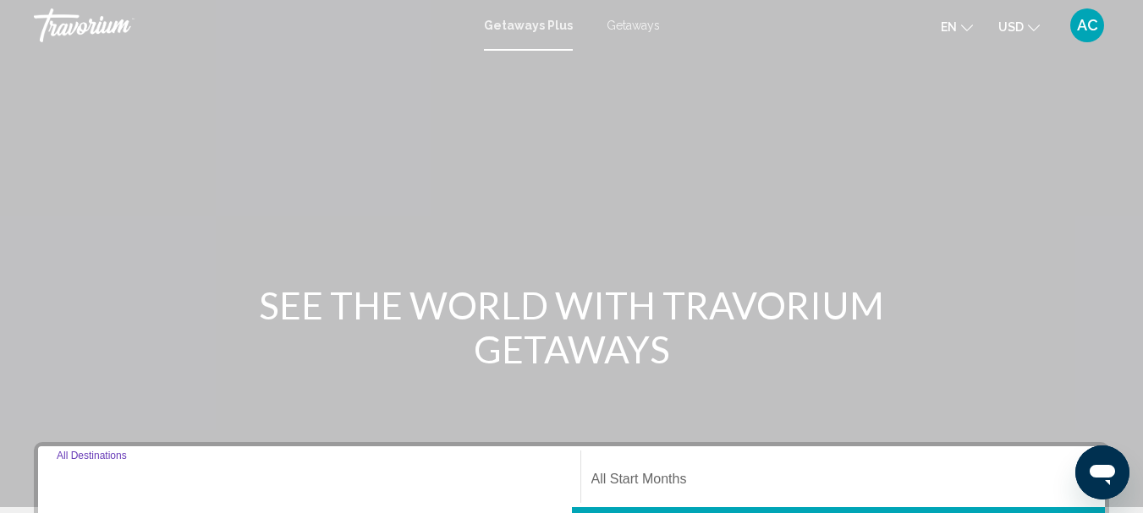
drag, startPoint x: 336, startPoint y: 475, endPoint x: 316, endPoint y: 470, distance: 20.1
click at [332, 473] on div "Destination All Destinations" at bounding box center [309, 477] width 505 height 53
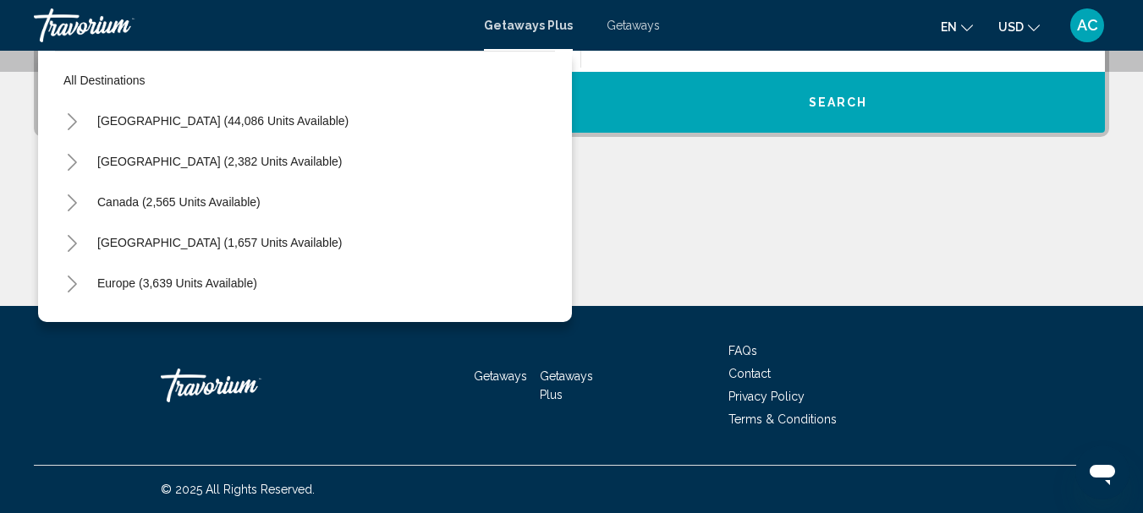
scroll to position [266, 0]
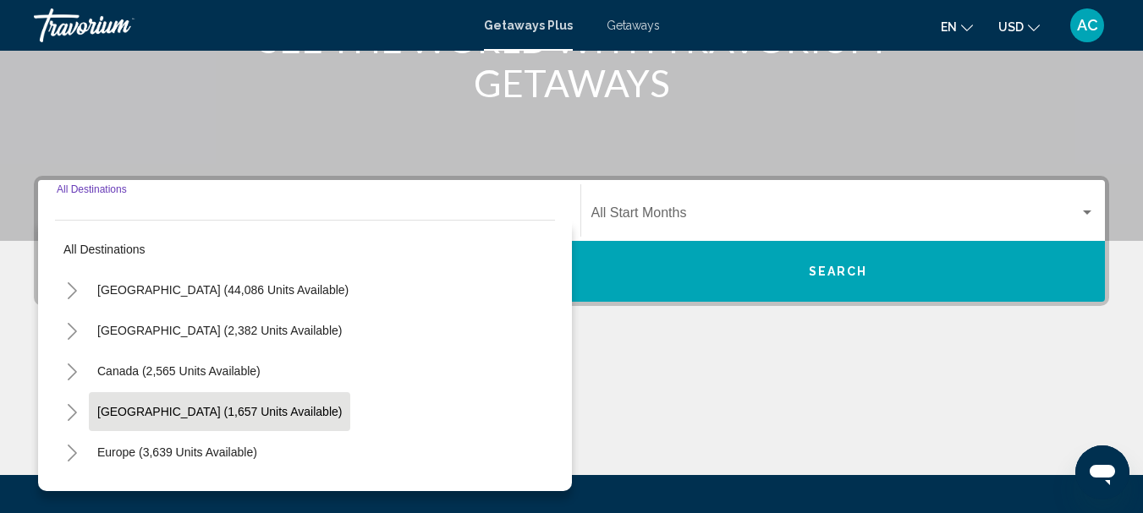
click at [167, 415] on span "[GEOGRAPHIC_DATA] (1,657 units available)" at bounding box center [219, 412] width 244 height 14
type input "**********"
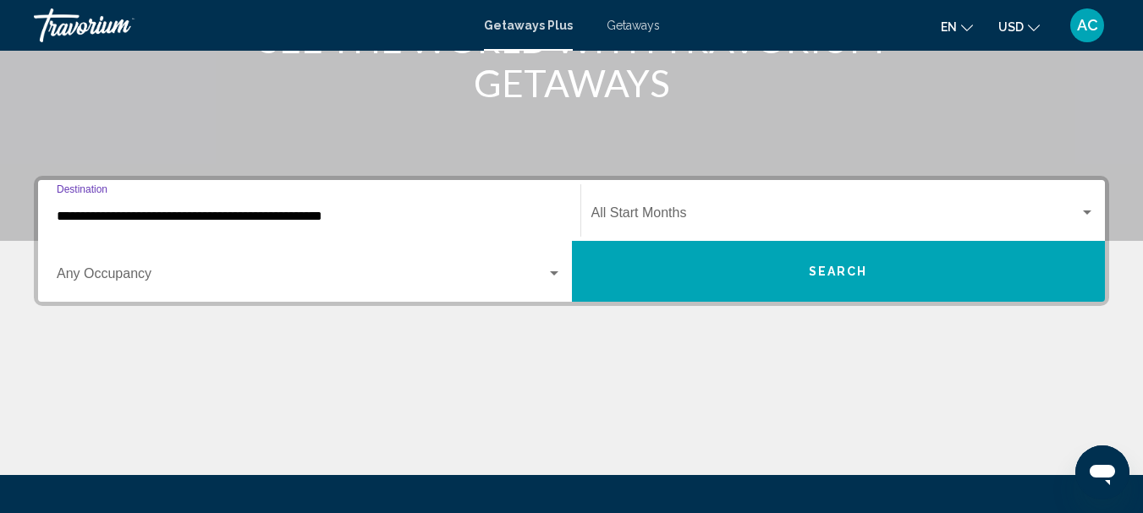
scroll to position [387, 0]
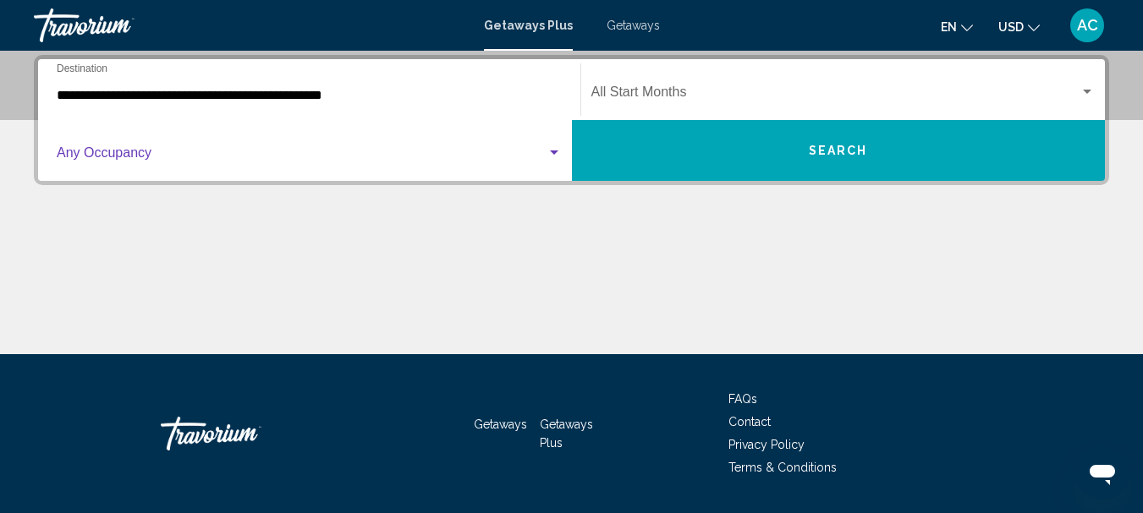
click at [556, 152] on div "Search widget" at bounding box center [554, 153] width 8 height 4
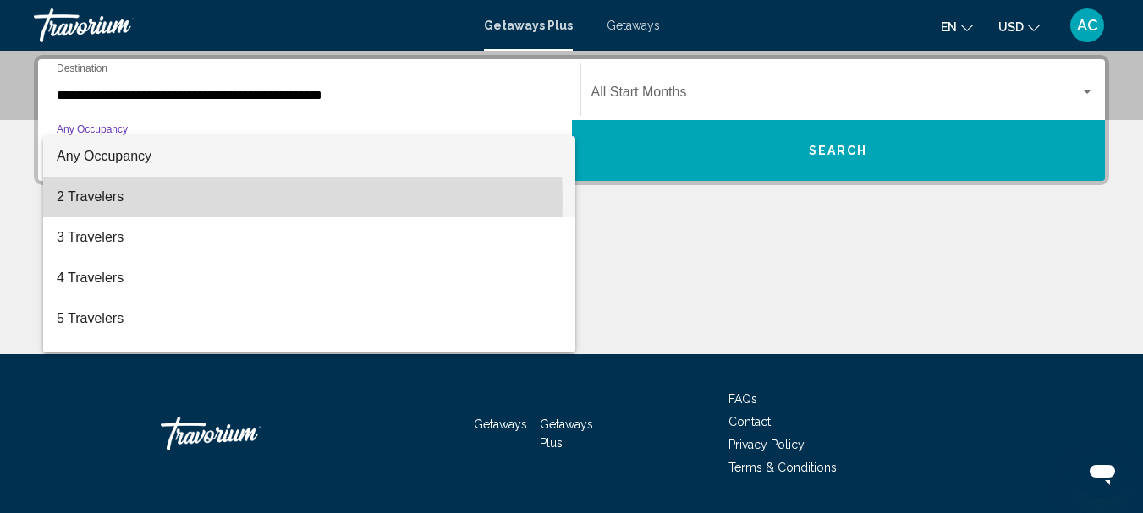
click at [96, 202] on span "2 Travelers" at bounding box center [309, 197] width 505 height 41
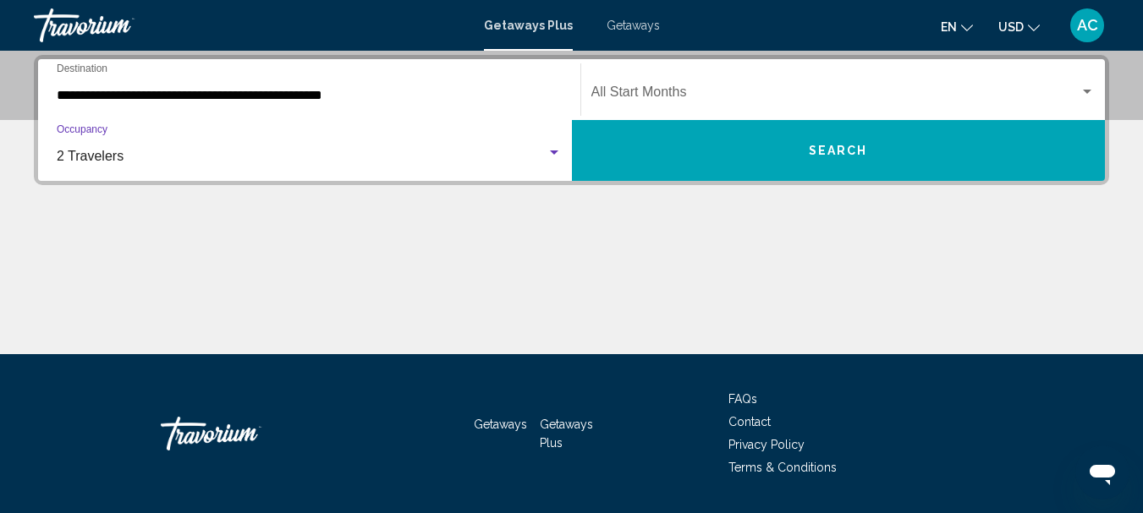
click at [1088, 86] on div "Search widget" at bounding box center [1086, 92] width 15 height 14
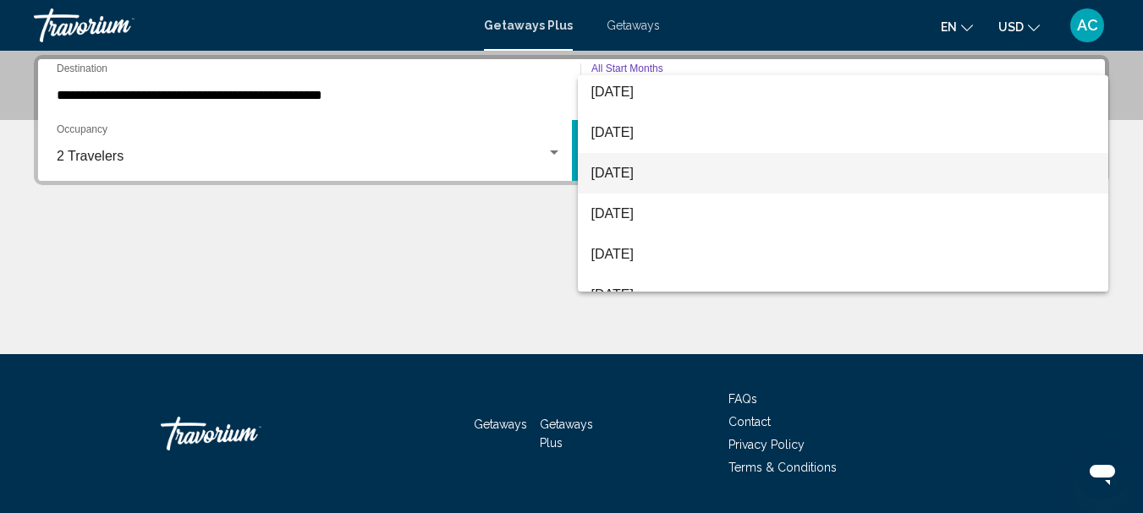
scroll to position [169, 0]
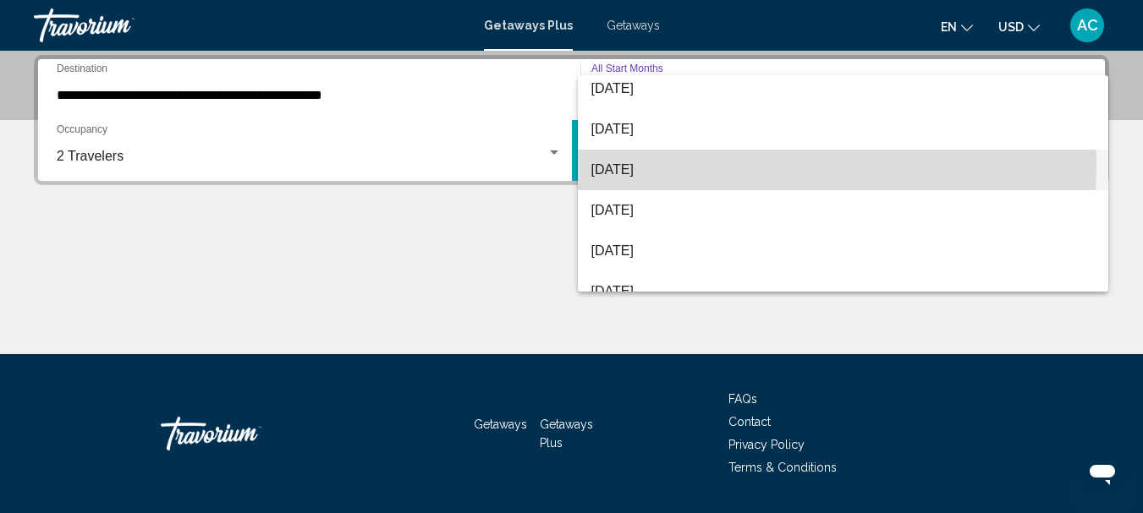
click at [634, 166] on span "[DATE]" at bounding box center [843, 170] width 504 height 41
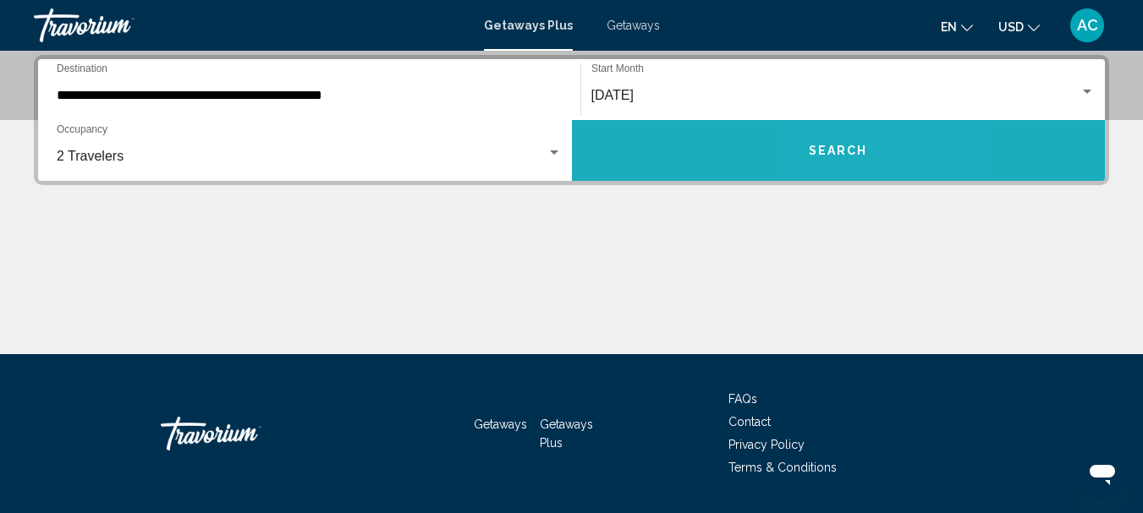
click at [834, 148] on span "Search" at bounding box center [837, 152] width 59 height 14
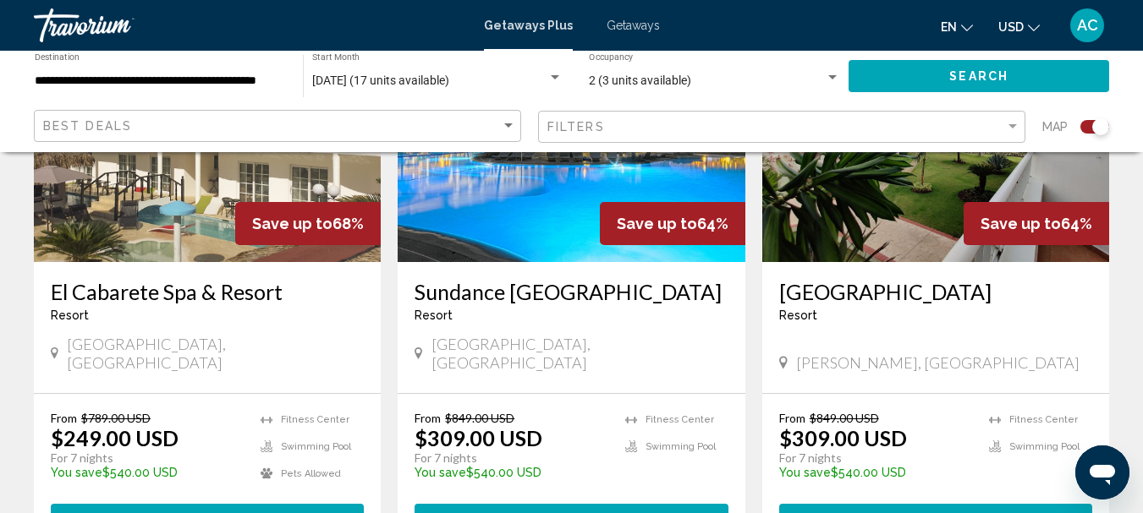
scroll to position [846, 0]
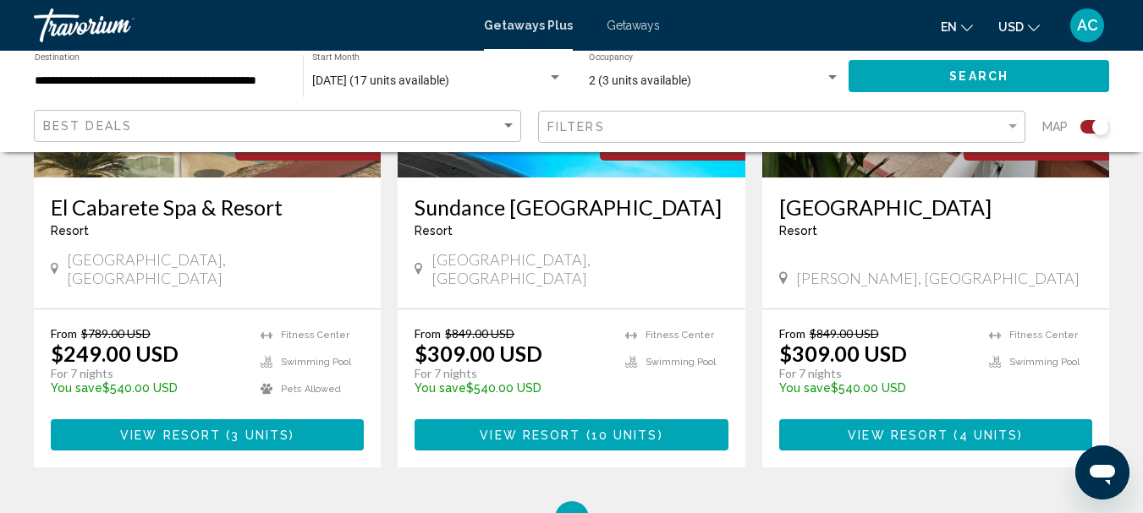
click at [1030, 25] on icon "Change currency" at bounding box center [1033, 28] width 12 height 12
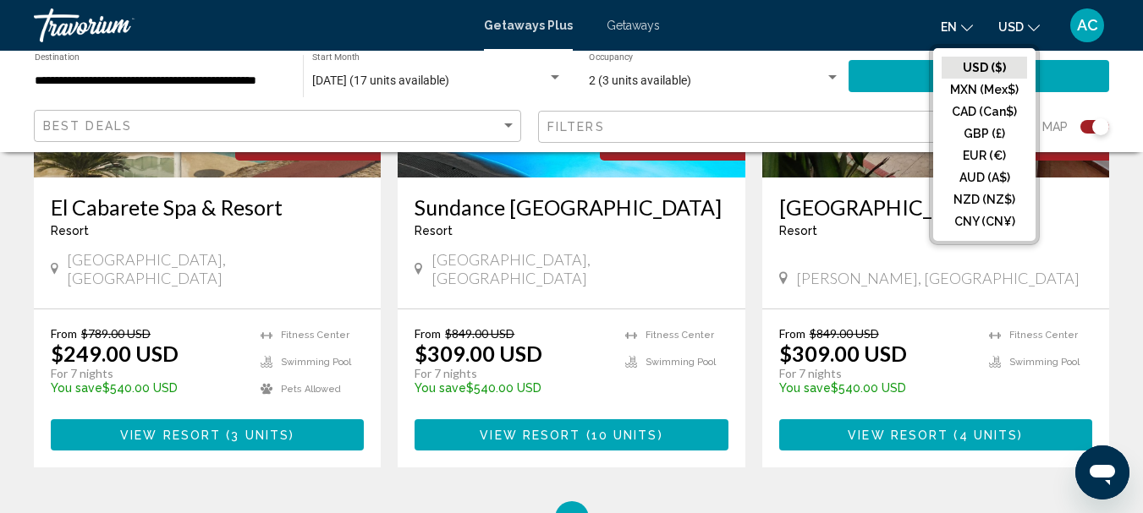
drag, startPoint x: 984, startPoint y: 110, endPoint x: 716, endPoint y: 171, distance: 274.1
click at [980, 112] on button "CAD (Can$)" at bounding box center [983, 112] width 85 height 22
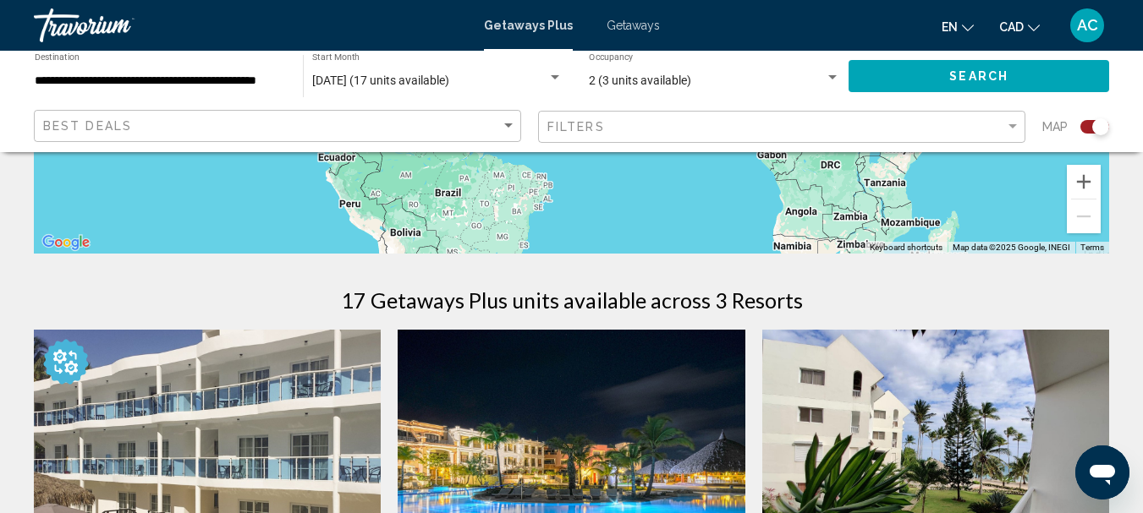
scroll to position [0, 0]
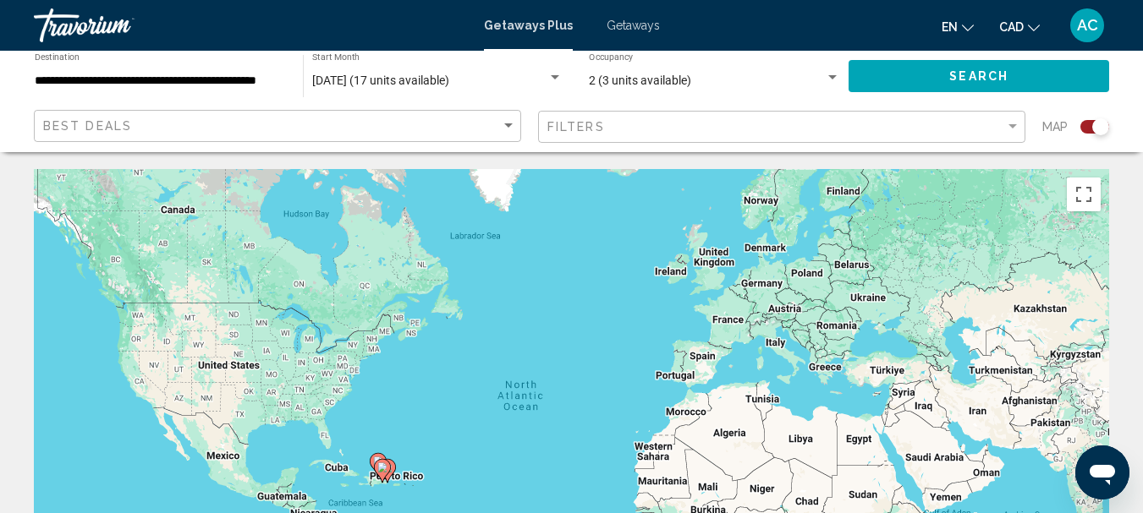
click at [101, 95] on div "**********" at bounding box center [160, 76] width 251 height 47
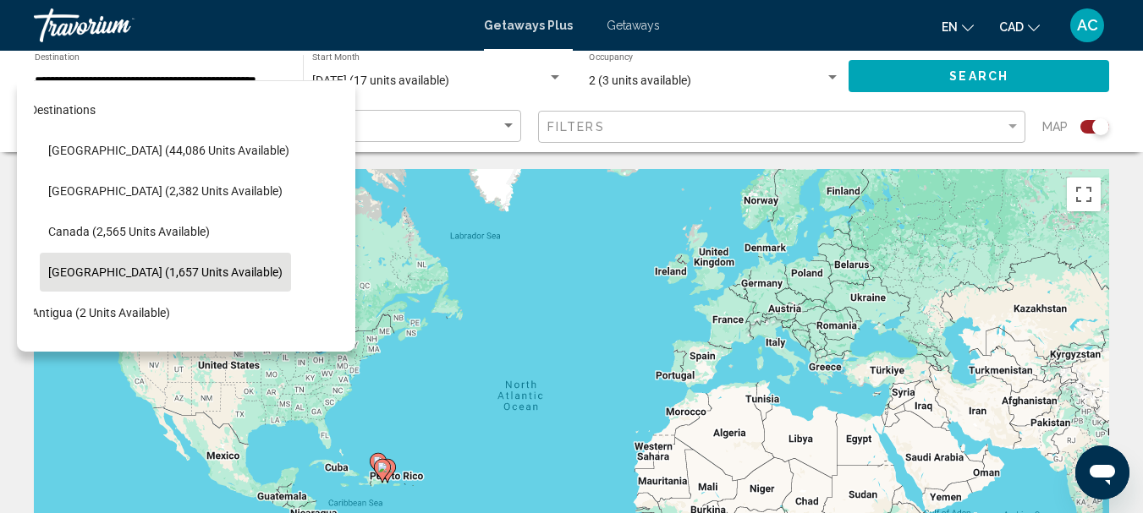
drag, startPoint x: 323, startPoint y: 131, endPoint x: 346, endPoint y: 206, distance: 78.7
click at [346, 206] on div "All destinations [GEOGRAPHIC_DATA] (44,086 units available) [GEOGRAPHIC_DATA] (…" at bounding box center [186, 215] width 338 height 271
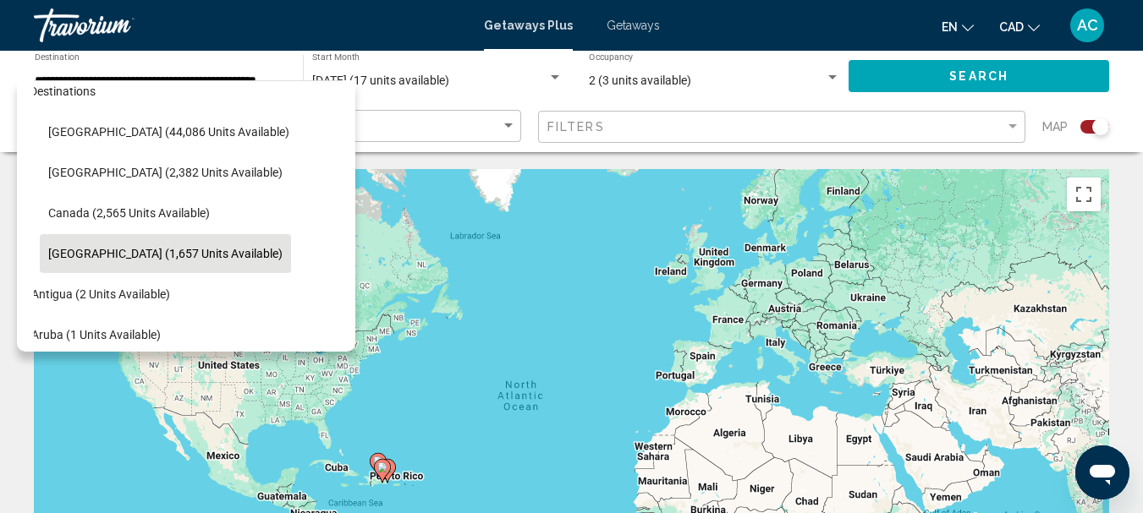
scroll to position [0, 28]
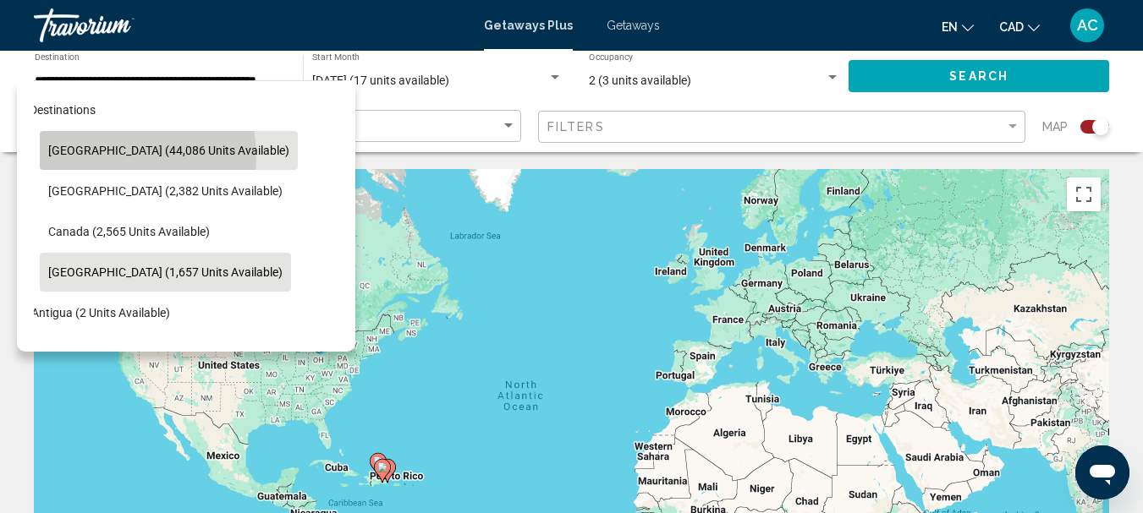
click at [103, 156] on span "[GEOGRAPHIC_DATA] (44,086 units available)" at bounding box center [168, 151] width 241 height 14
type input "**********"
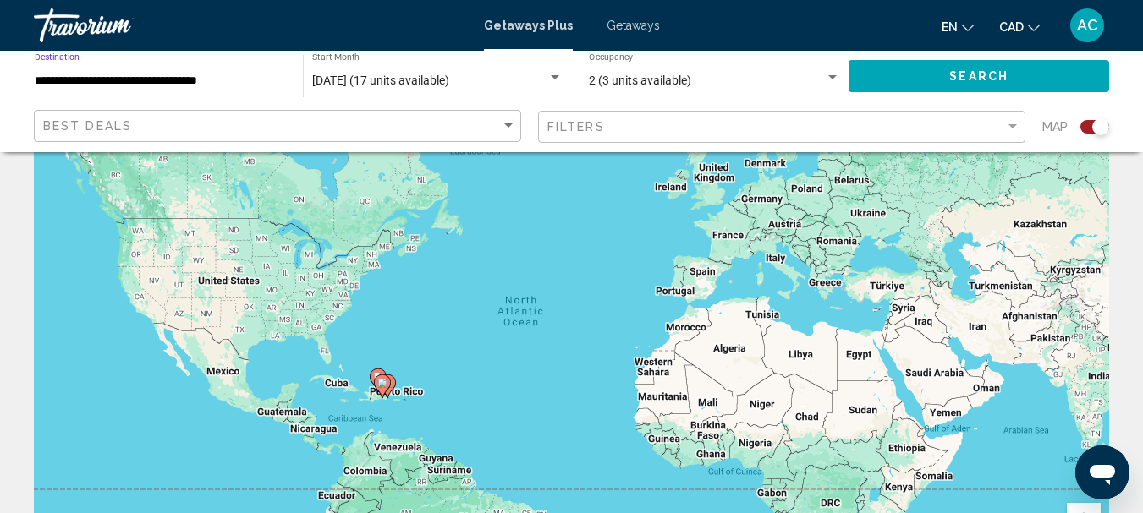
scroll to position [0, 0]
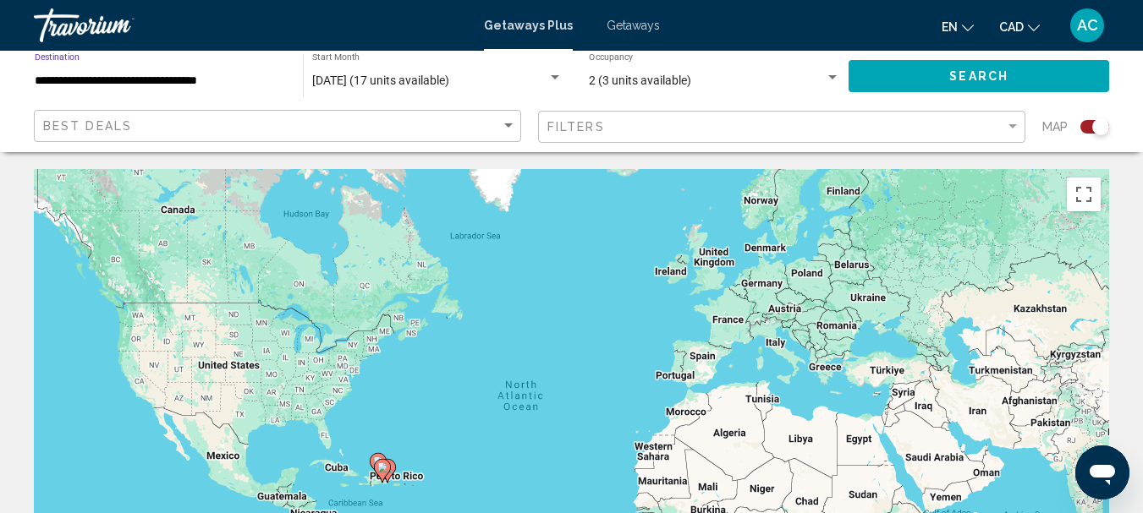
click at [158, 79] on input "**********" at bounding box center [160, 81] width 251 height 14
